Goal: Information Seeking & Learning: Learn about a topic

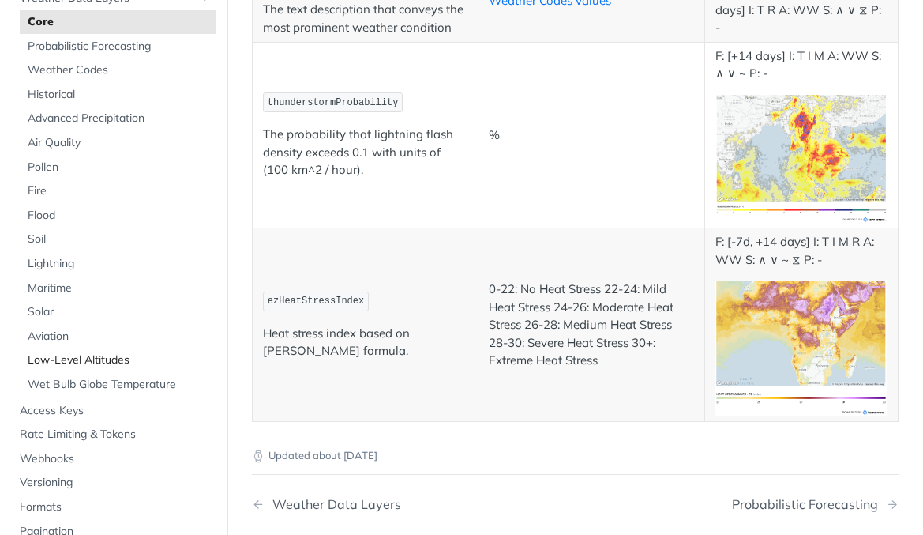
scroll to position [125, 0]
click at [95, 366] on span "Low-Level Altitudes" at bounding box center [120, 361] width 184 height 16
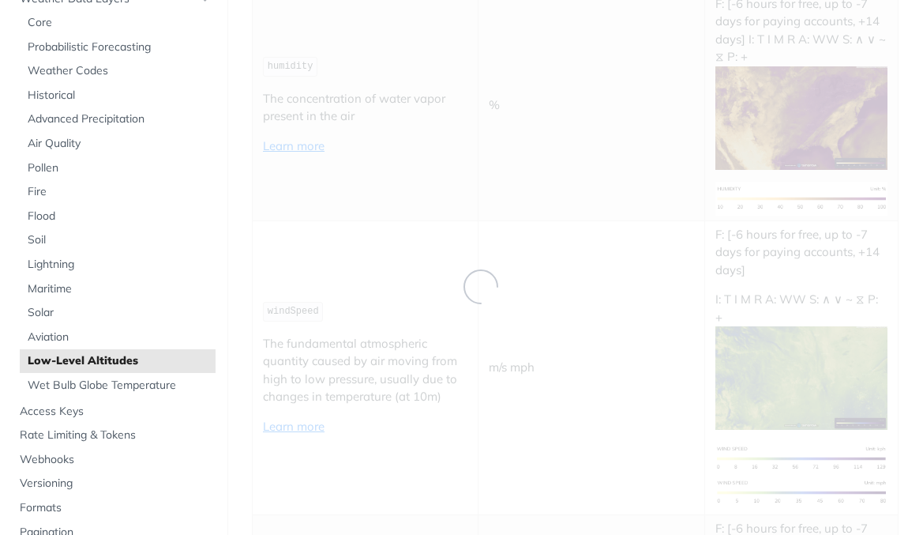
scroll to position [1067, 0]
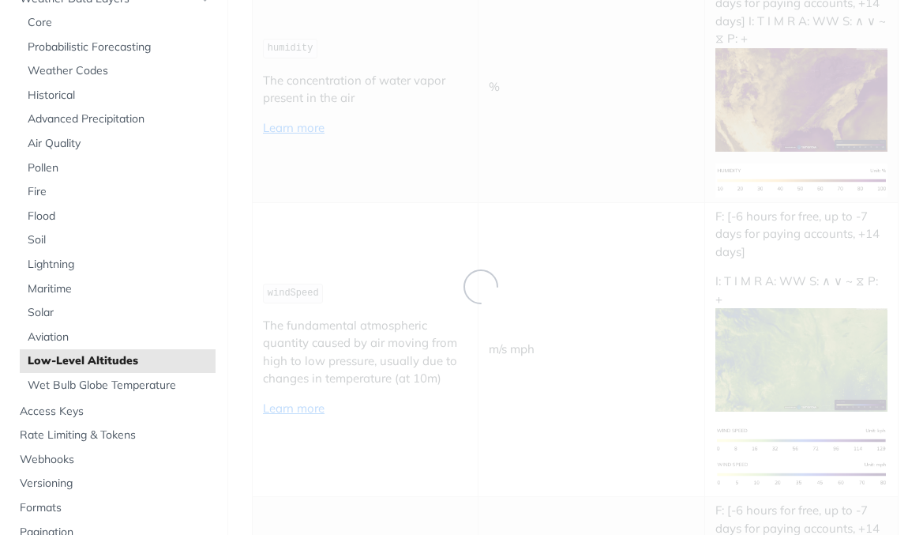
click at [179, 352] on link "Low-Level Altitudes" at bounding box center [118, 361] width 196 height 24
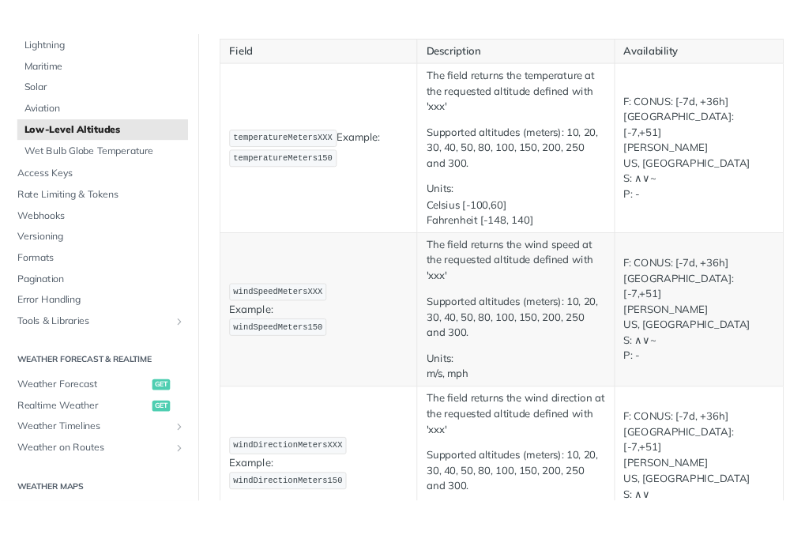
scroll to position [22, 0]
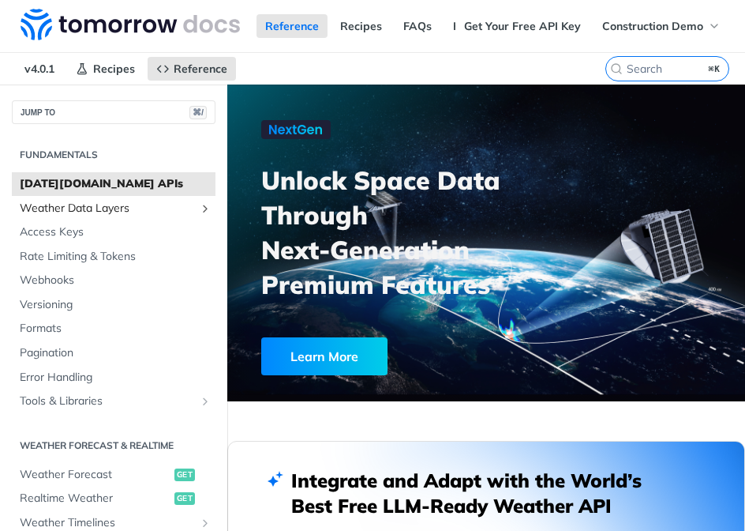
click at [141, 209] on span "Weather Data Layers" at bounding box center [107, 209] width 175 height 16
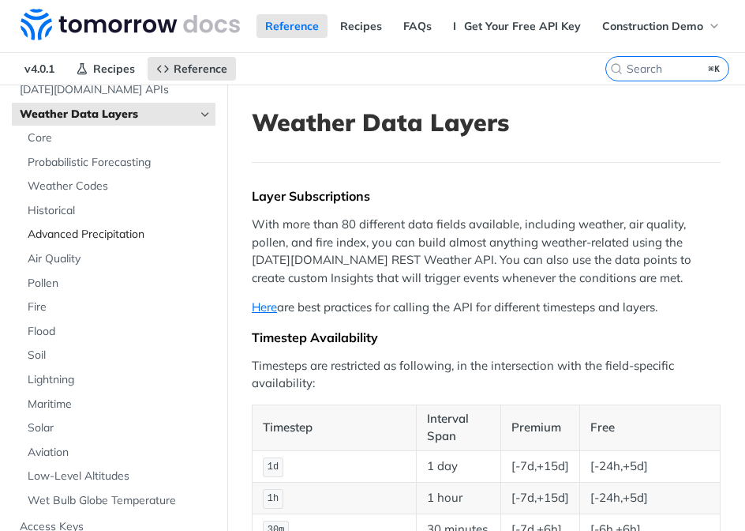
scroll to position [134, 0]
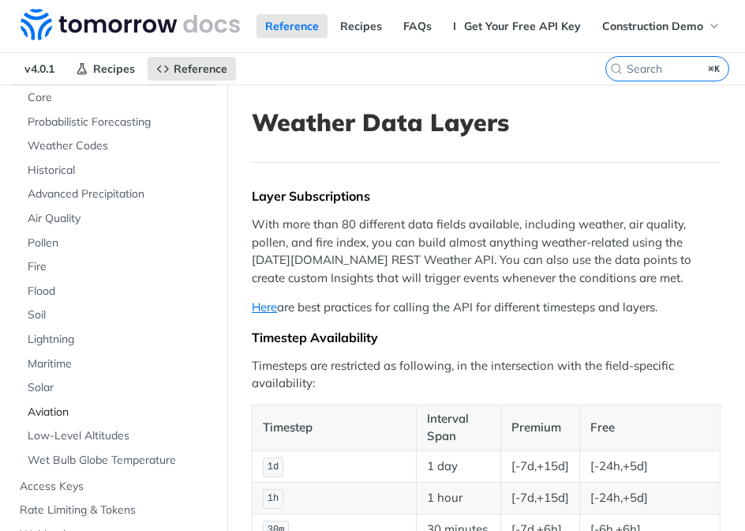
click at [97, 407] on span "Aviation" at bounding box center [120, 412] width 184 height 16
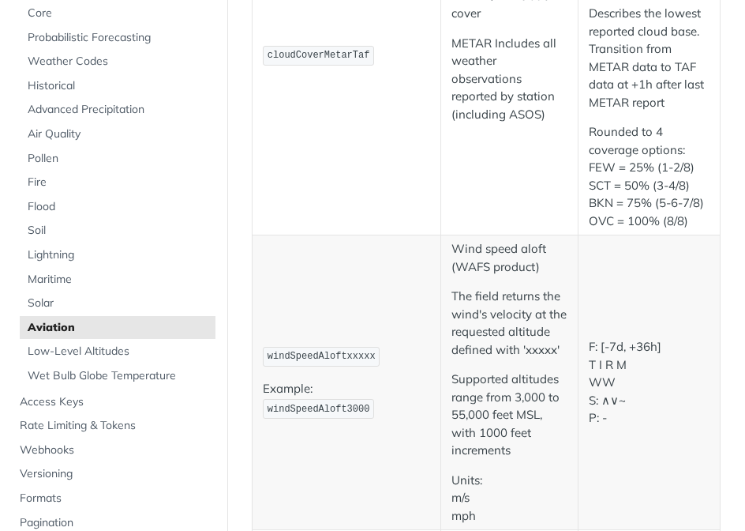
scroll to position [2272, 0]
